Goal: Task Accomplishment & Management: Use online tool/utility

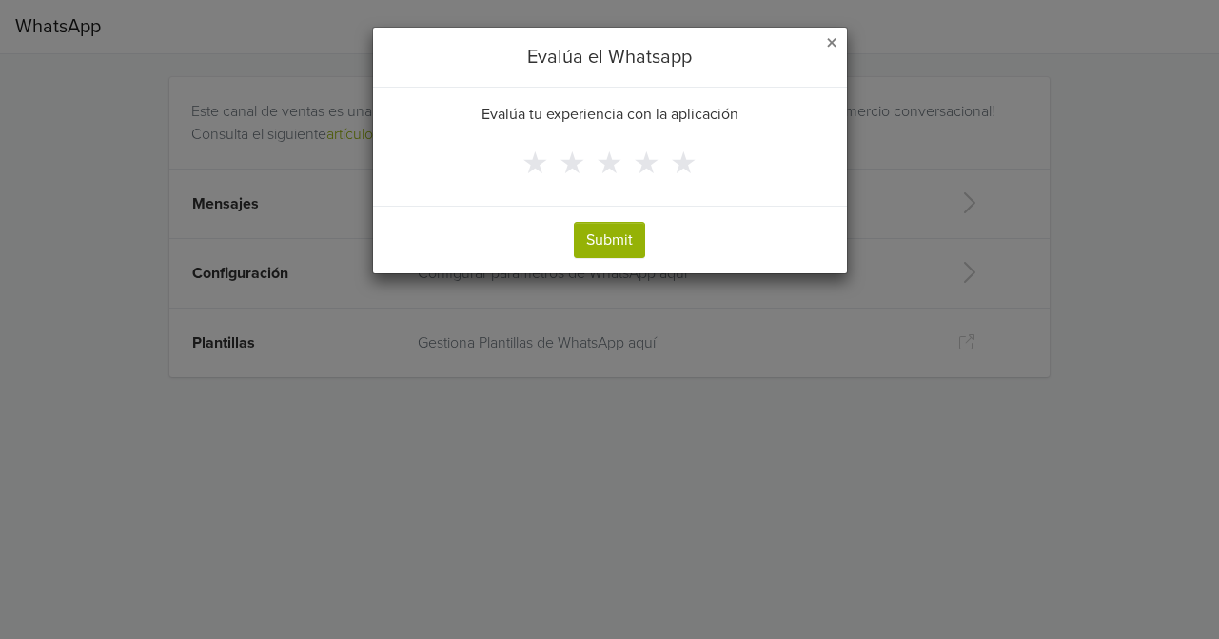
click at [827, 45] on span "×" at bounding box center [831, 44] width 11 height 28
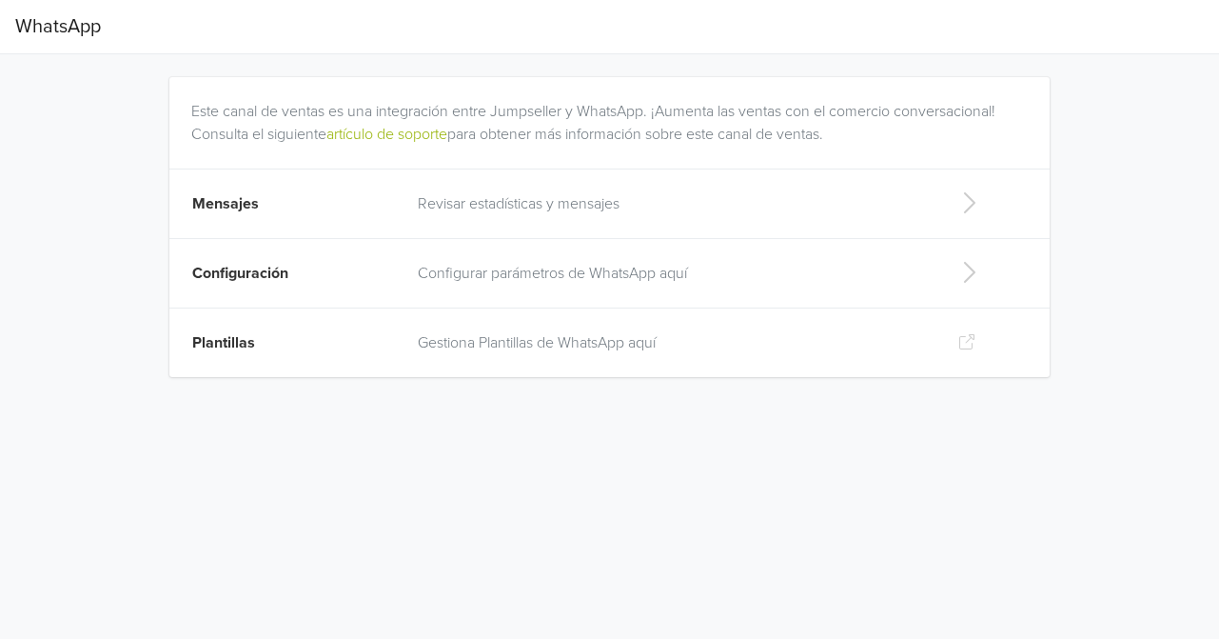
click at [515, 272] on p "Configurar parámetros de WhatsApp aquí" at bounding box center [672, 273] width 509 height 23
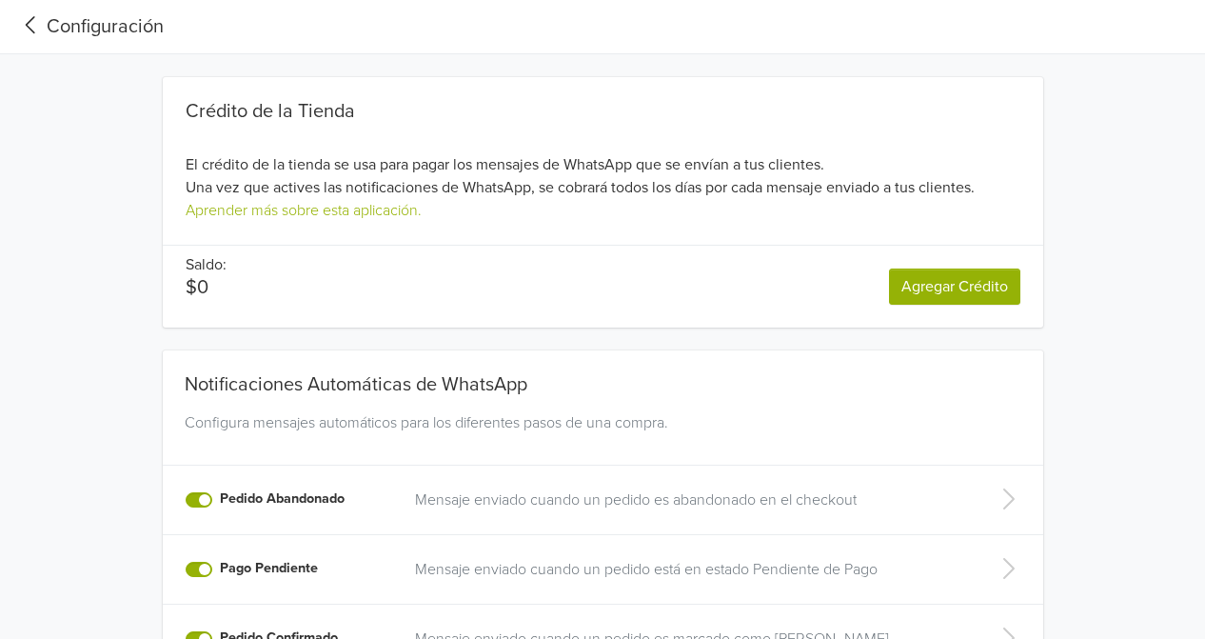
click at [53, 30] on div "Configuración" at bounding box center [89, 26] width 148 height 29
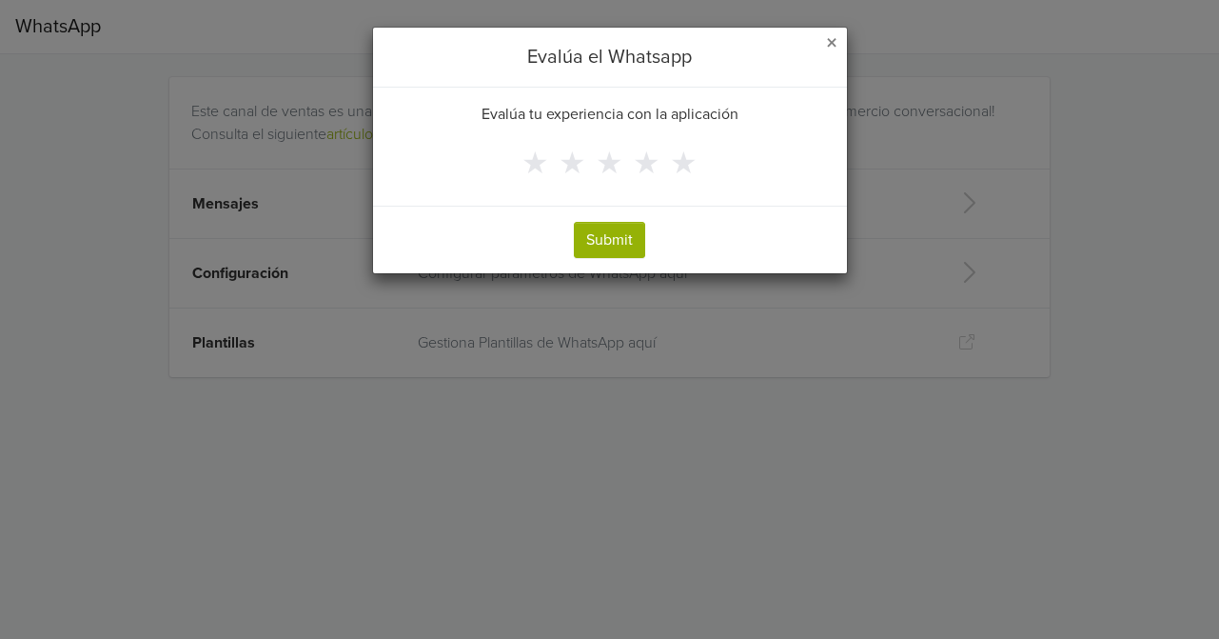
click at [834, 34] on span "×" at bounding box center [831, 44] width 11 height 28
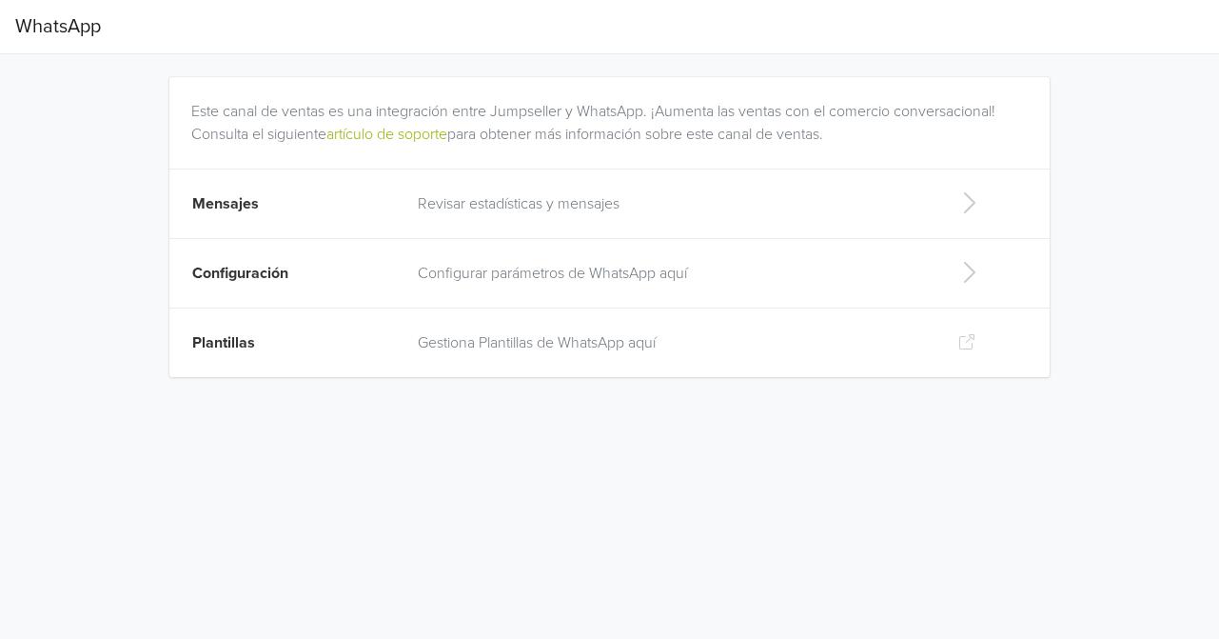
click at [580, 326] on td "Gestiona Plantillas de WhatsApp aquí" at bounding box center [672, 342] width 532 height 69
